Goal: Information Seeking & Learning: Compare options

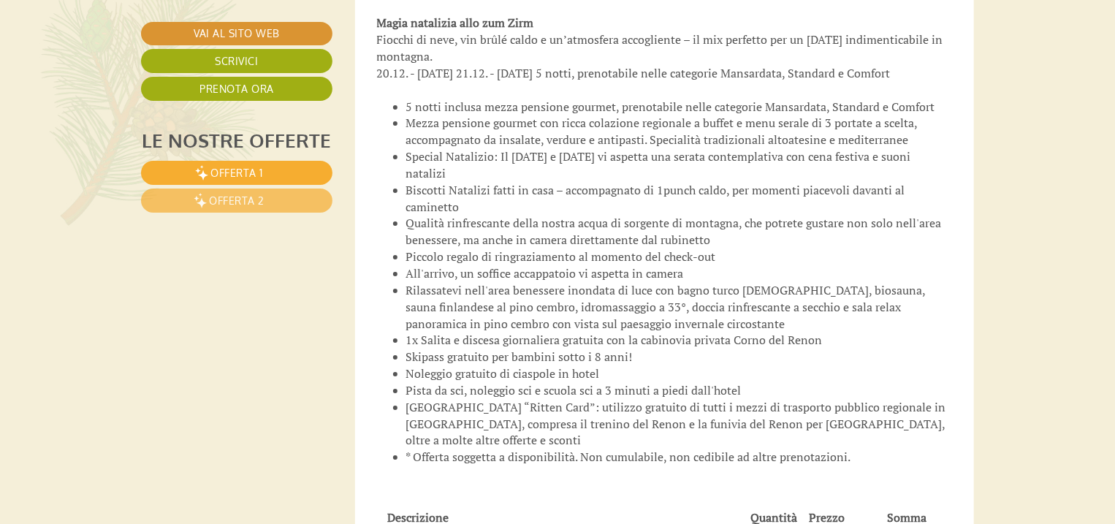
scroll to position [2690, 0]
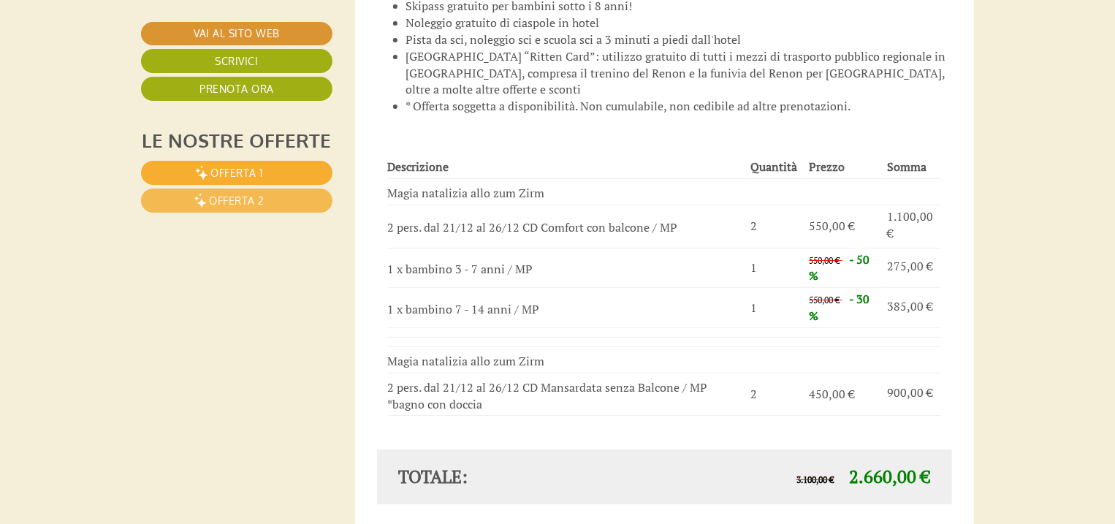
click at [242, 199] on span "Offerta 2" at bounding box center [237, 200] width 56 height 12
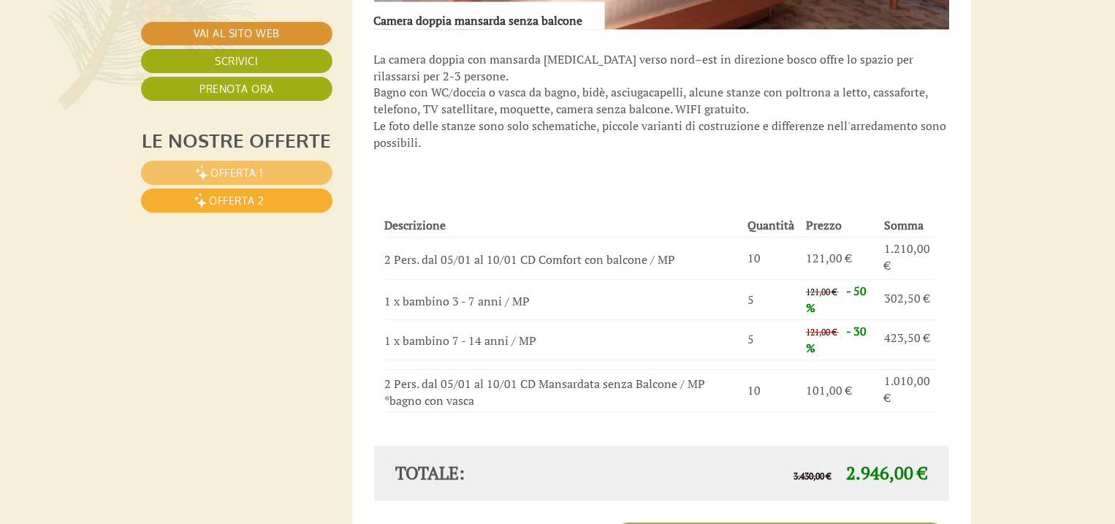
scroll to position [2088, 3]
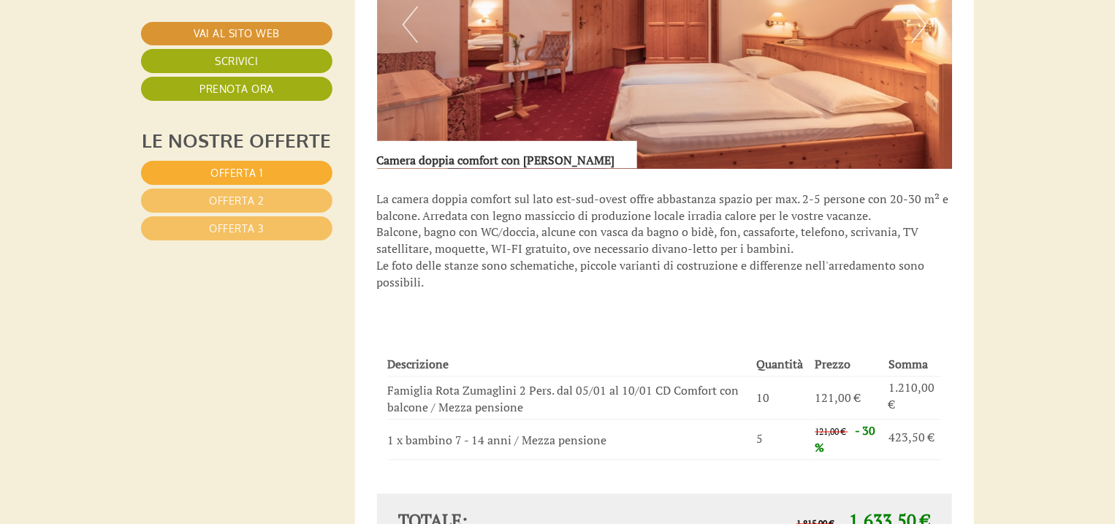
scroll to position [1228, 0]
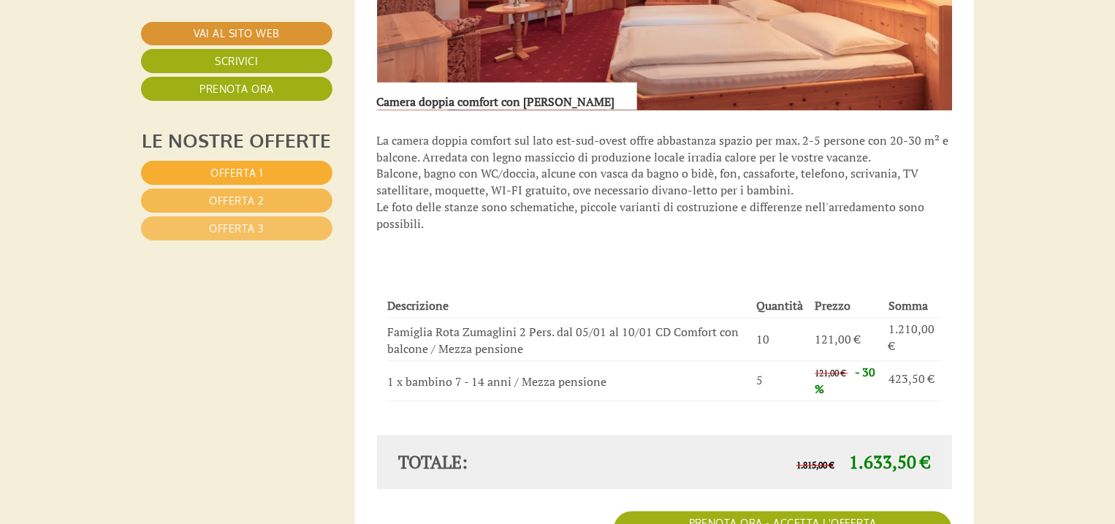
click at [196, 195] on link "Offerta 2" at bounding box center [237, 201] width 192 height 24
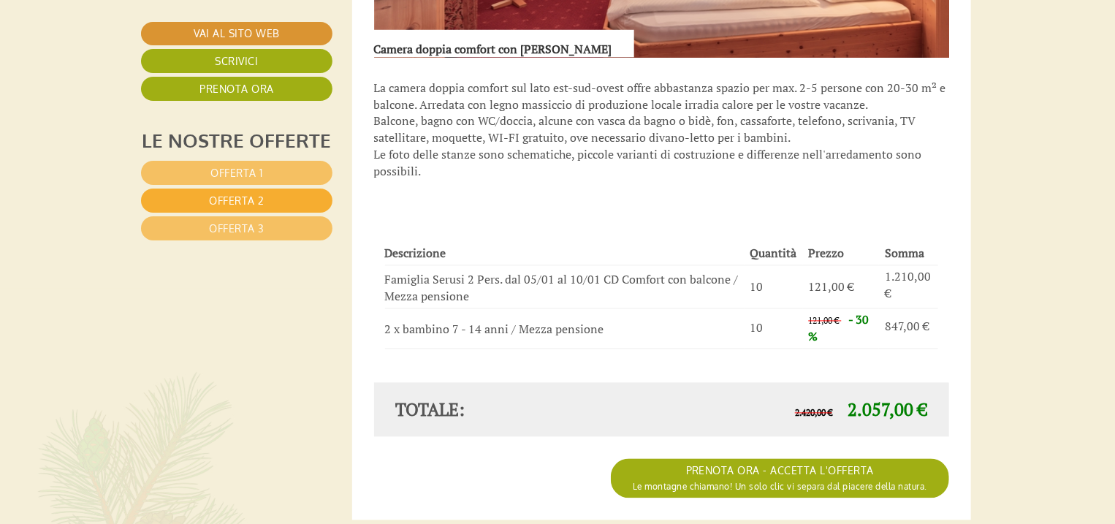
scroll to position [1269, 3]
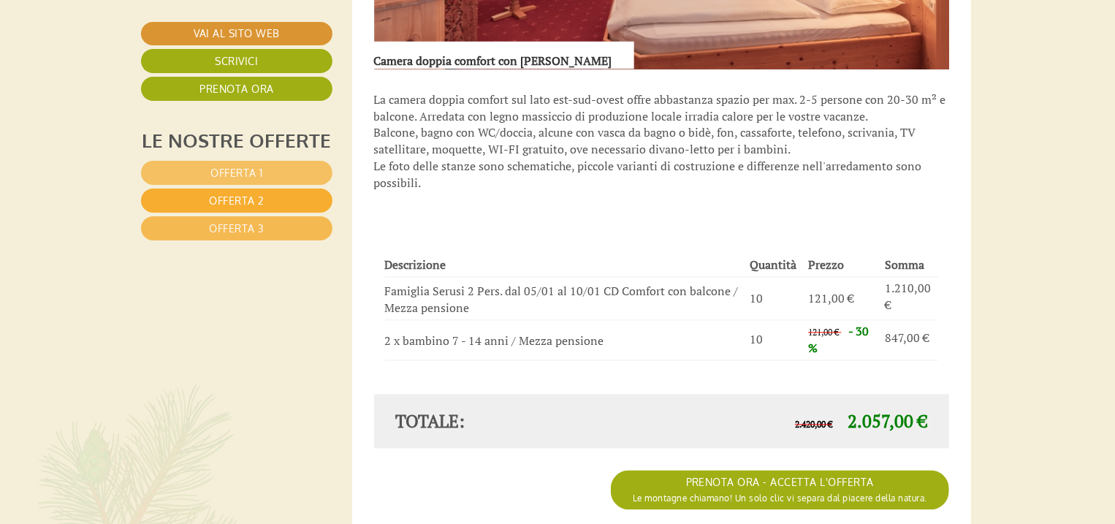
click at [208, 223] on link "Offerta 3" at bounding box center [237, 228] width 192 height 24
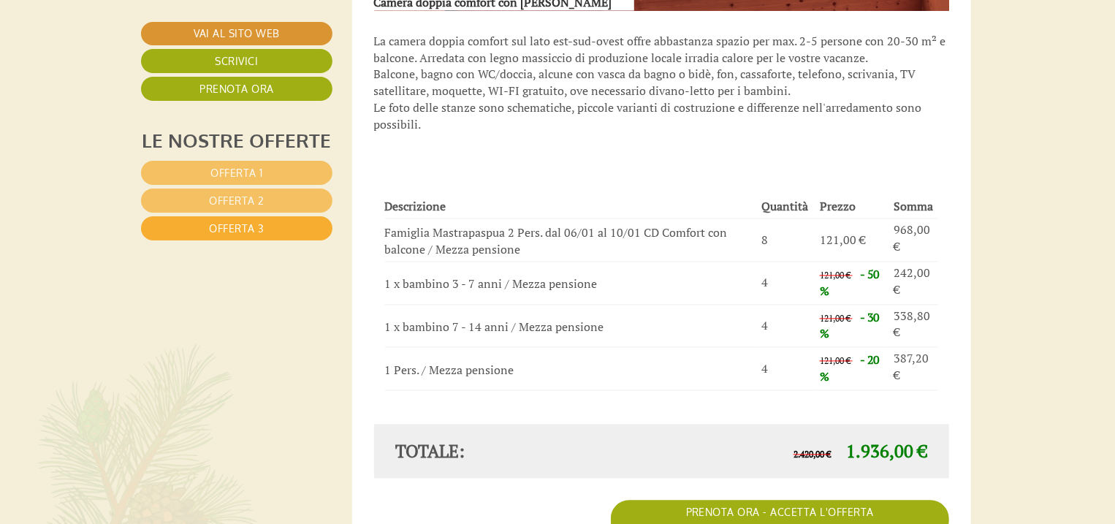
scroll to position [1327, 3]
click at [231, 201] on span "Offerta 2" at bounding box center [237, 200] width 56 height 12
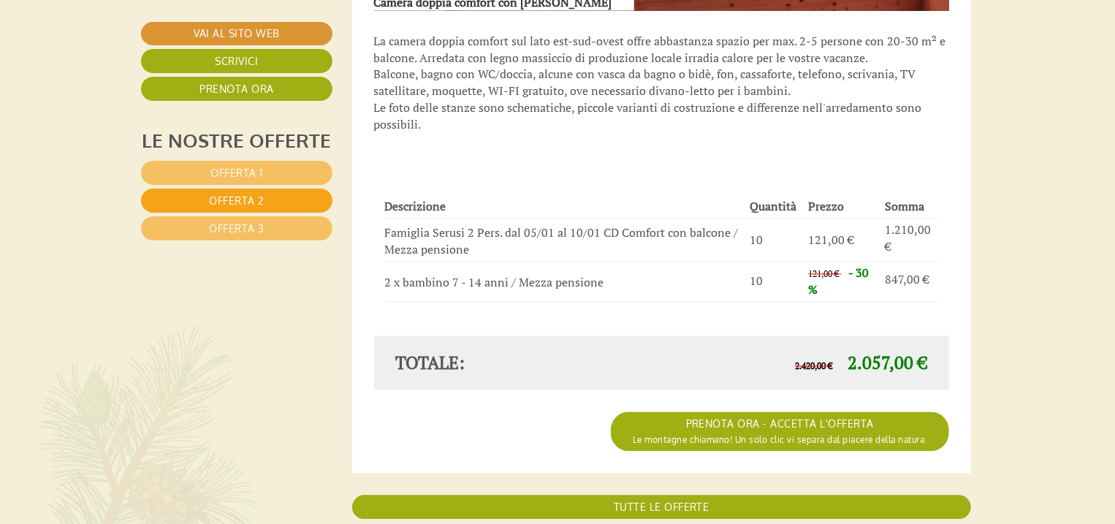
scroll to position [801, 3]
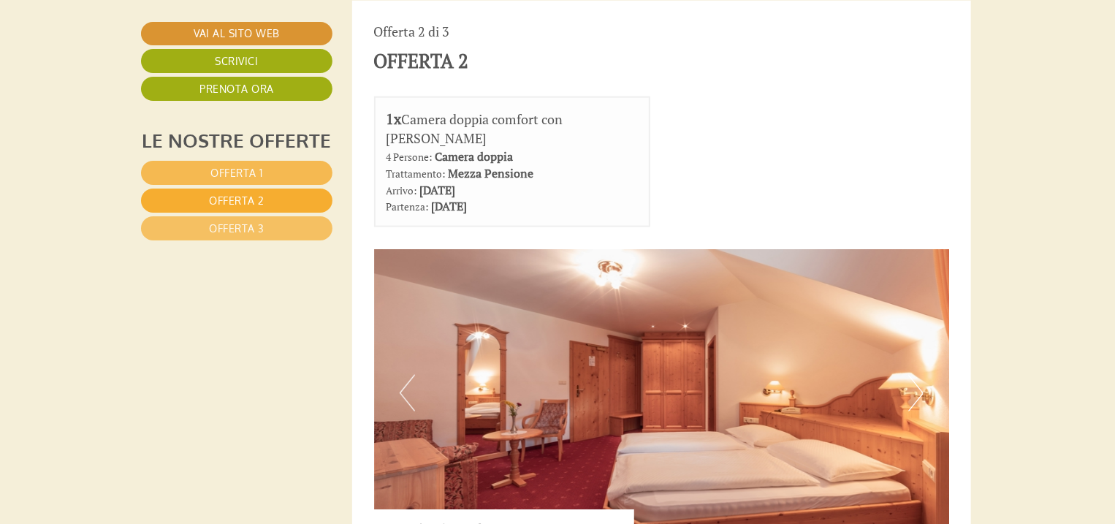
click at [260, 170] on span "Offerta 1" at bounding box center [237, 173] width 53 height 12
